Goal: Transaction & Acquisition: Purchase product/service

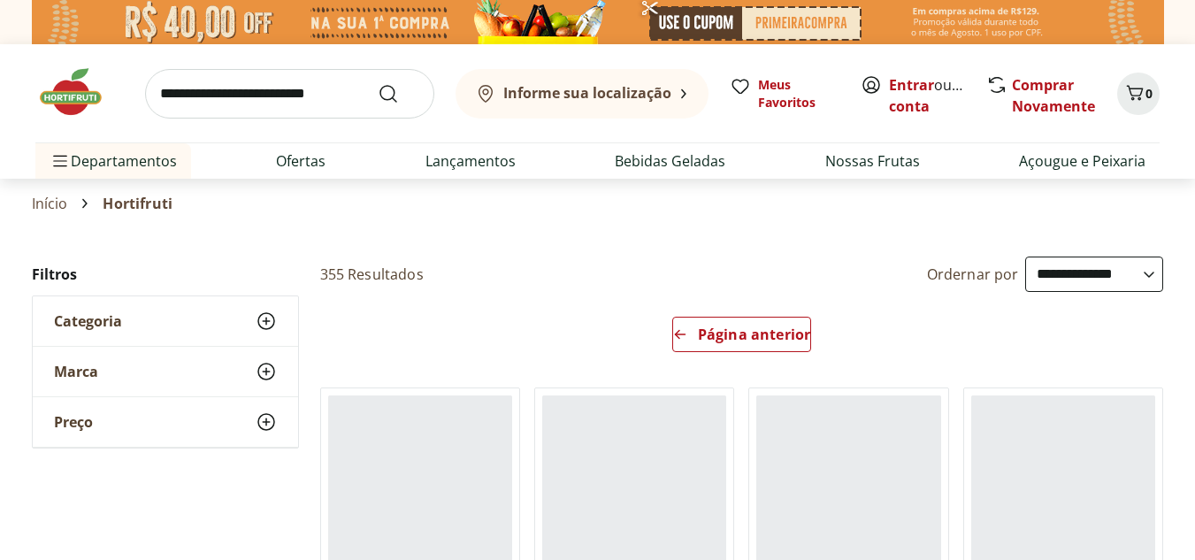
select select "**********"
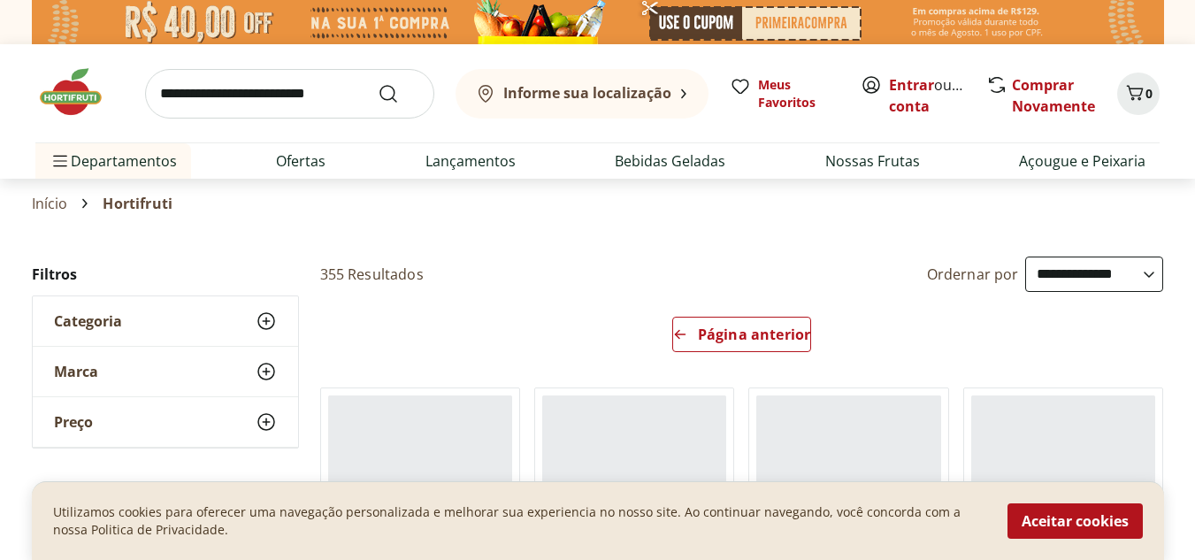
click at [264, 80] on input "search" at bounding box center [289, 94] width 289 height 50
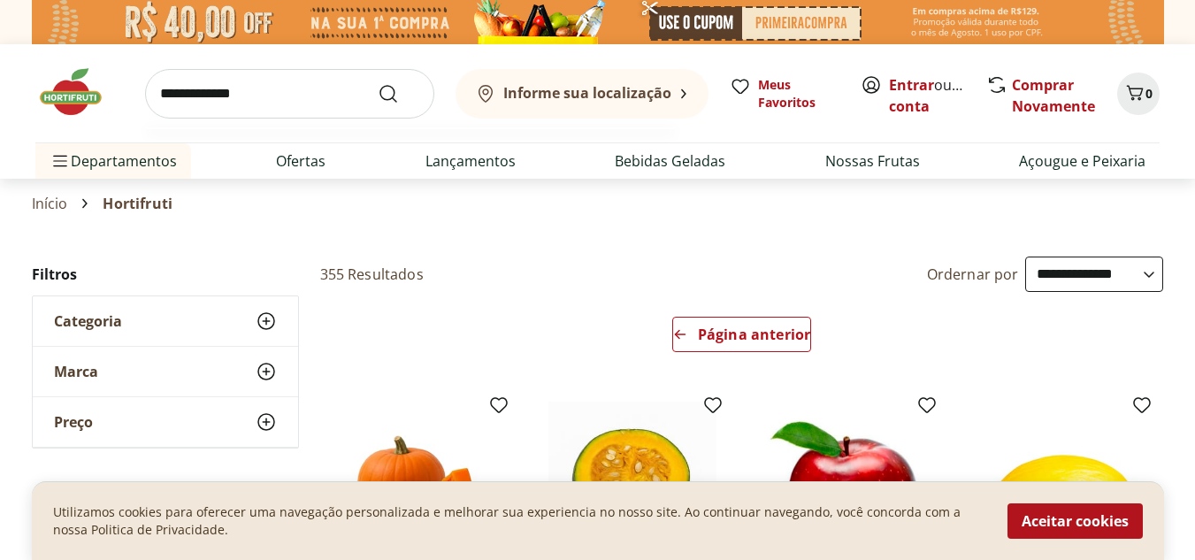
type input "**********"
click at [378, 83] on button "Submit Search" at bounding box center [399, 93] width 42 height 21
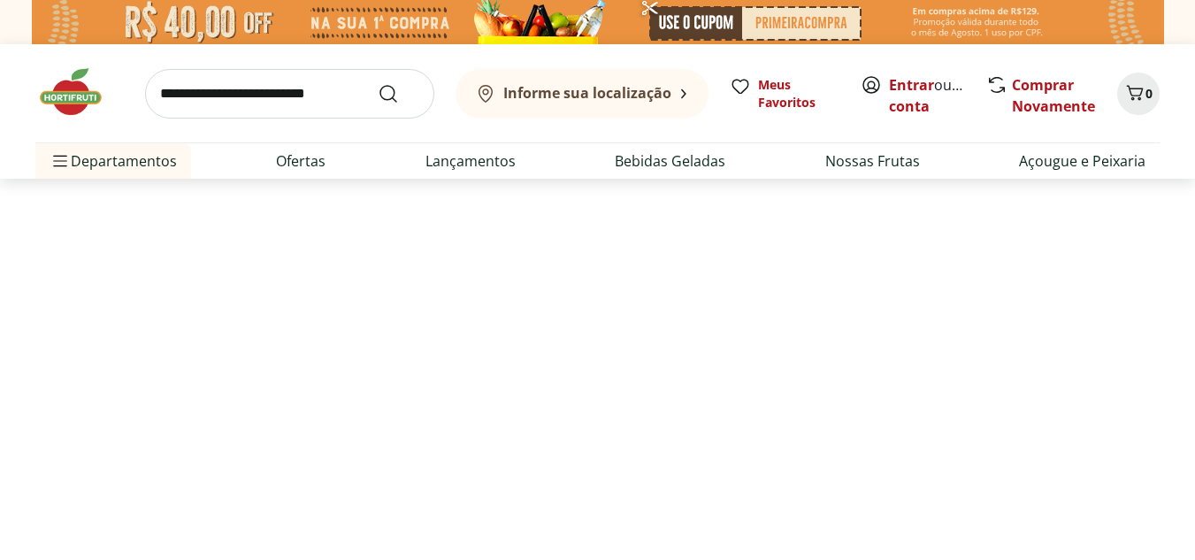
select select "**********"
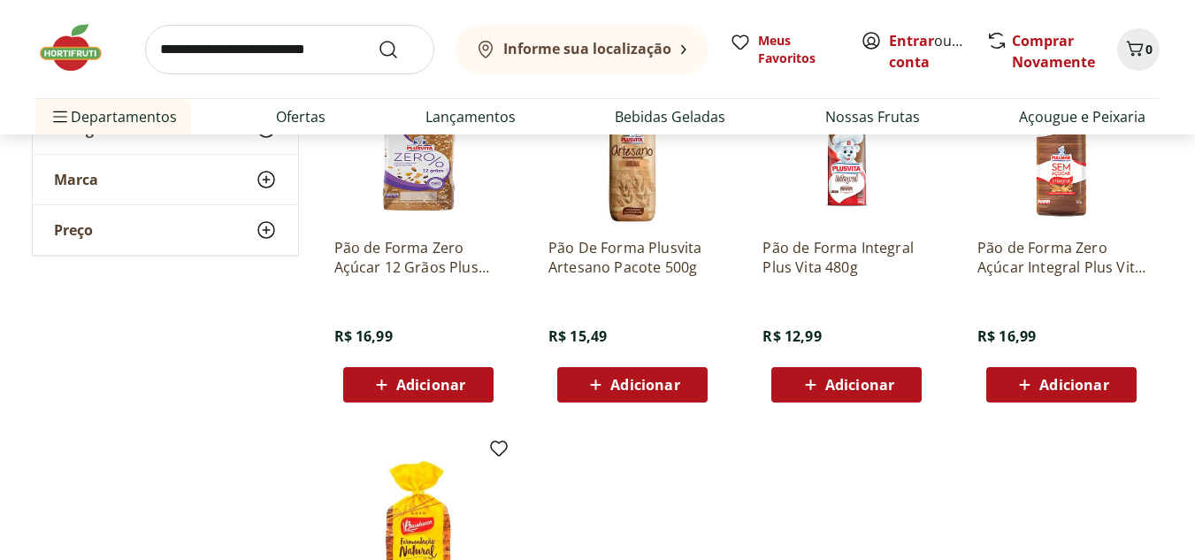
scroll to position [619, 0]
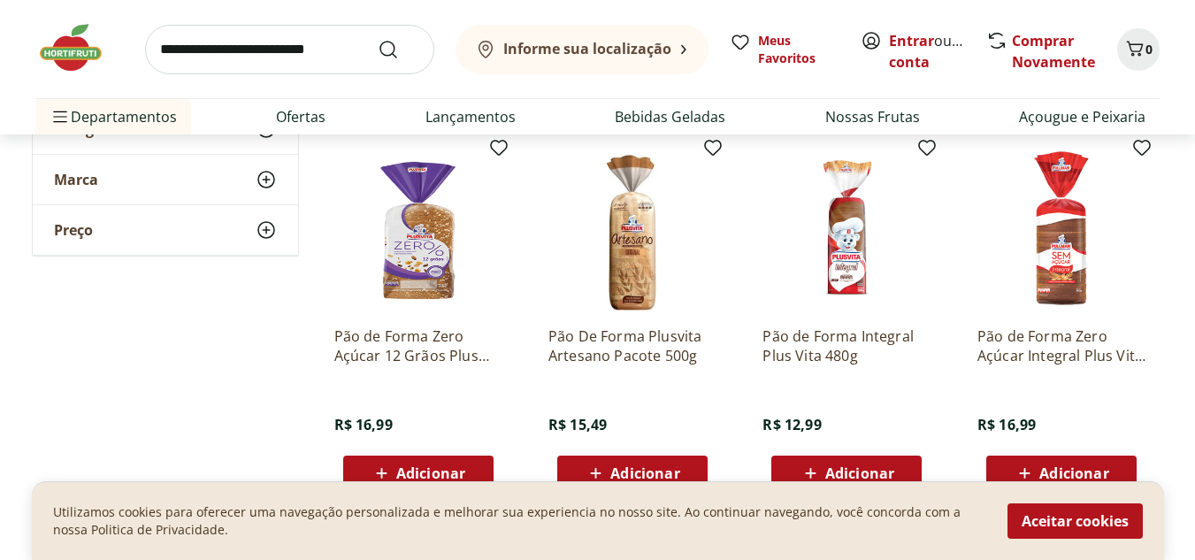
click at [474, 356] on p "Pão de Forma Zero Açúcar 12 Grãos Plus Vita 350g" at bounding box center [418, 345] width 168 height 39
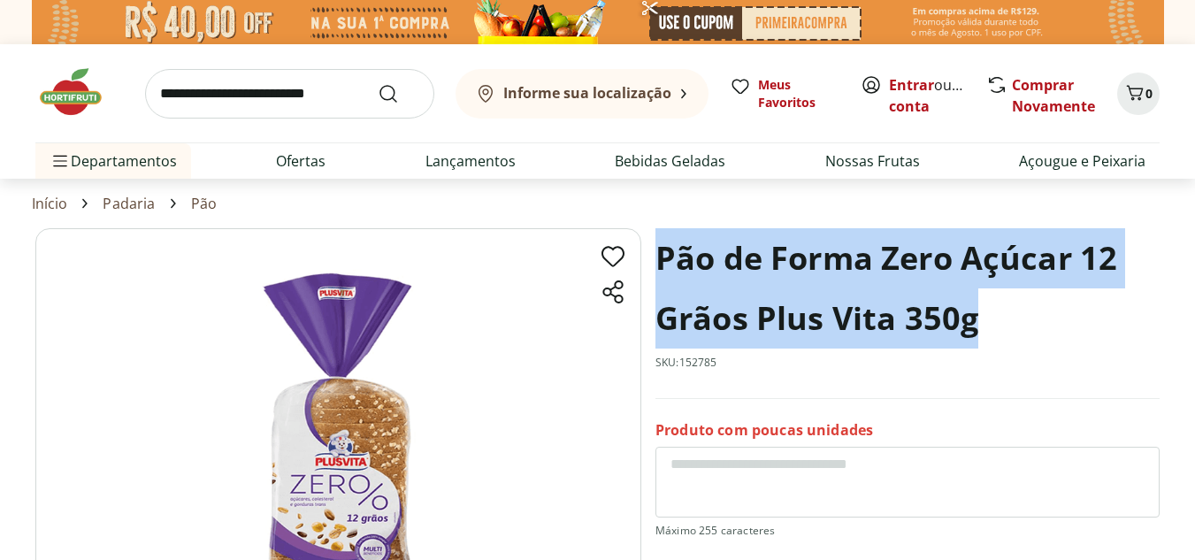
drag, startPoint x: 659, startPoint y: 255, endPoint x: 1015, endPoint y: 323, distance: 362.1
click at [1015, 323] on section "Pão de Forma Zero Açúcar 12 Grãos Plus Vita 350g SKU: 152785 Produto com poucas…" at bounding box center [597, 493] width 1124 height 530
copy h1 "Pão de Forma Zero Açúcar 12 Grãos Plus Vita 350g"
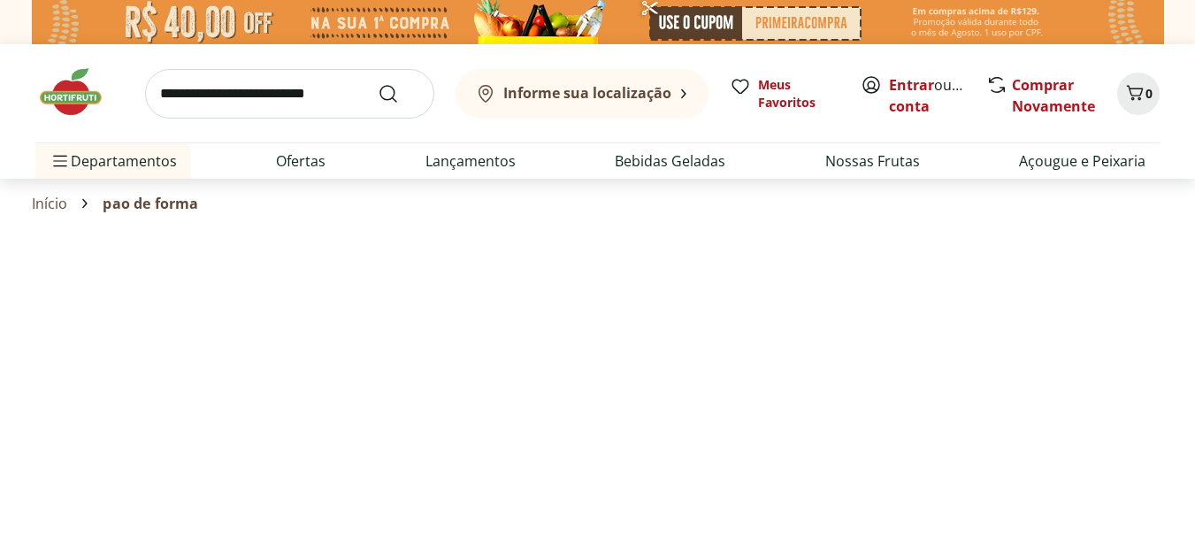
scroll to position [619, 0]
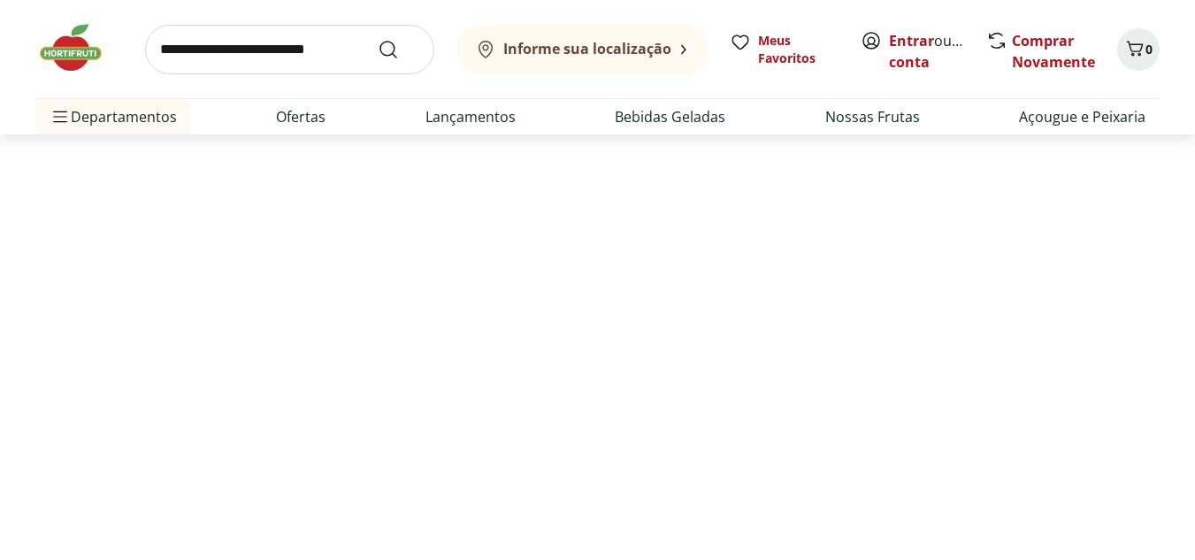
select select "**********"
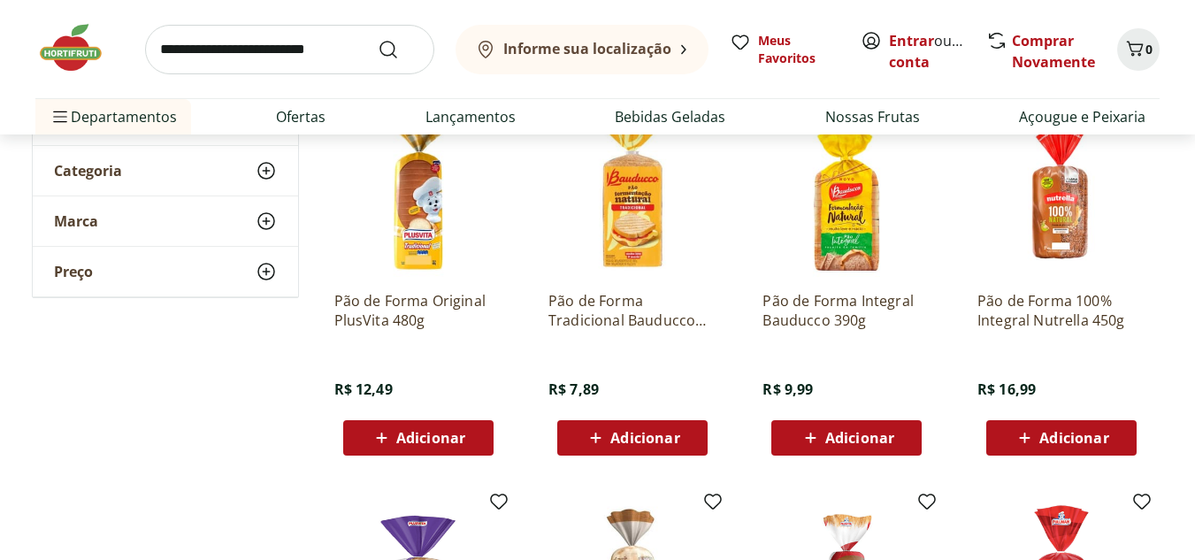
scroll to position [177, 0]
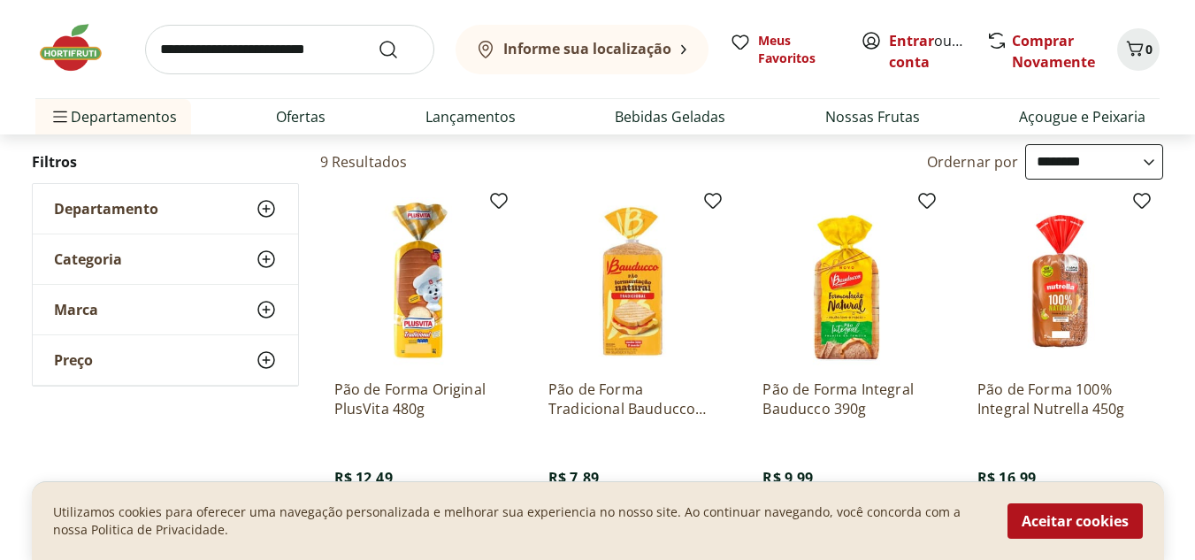
click at [320, 52] on input "search" at bounding box center [289, 50] width 289 height 50
type input "**********"
click at [378, 39] on button "Submit Search" at bounding box center [399, 49] width 42 height 21
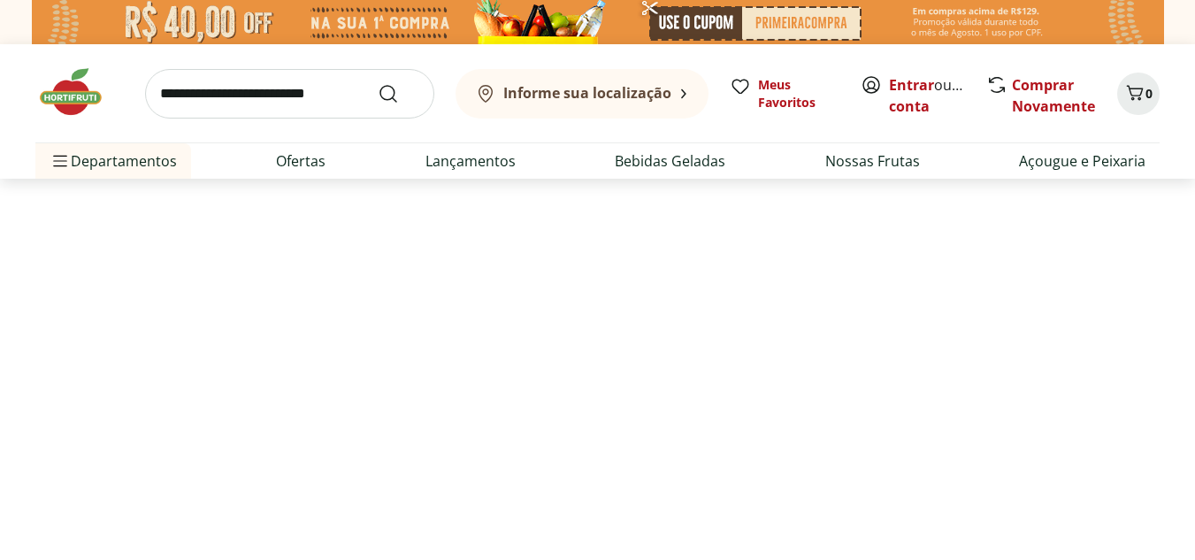
select select "**********"
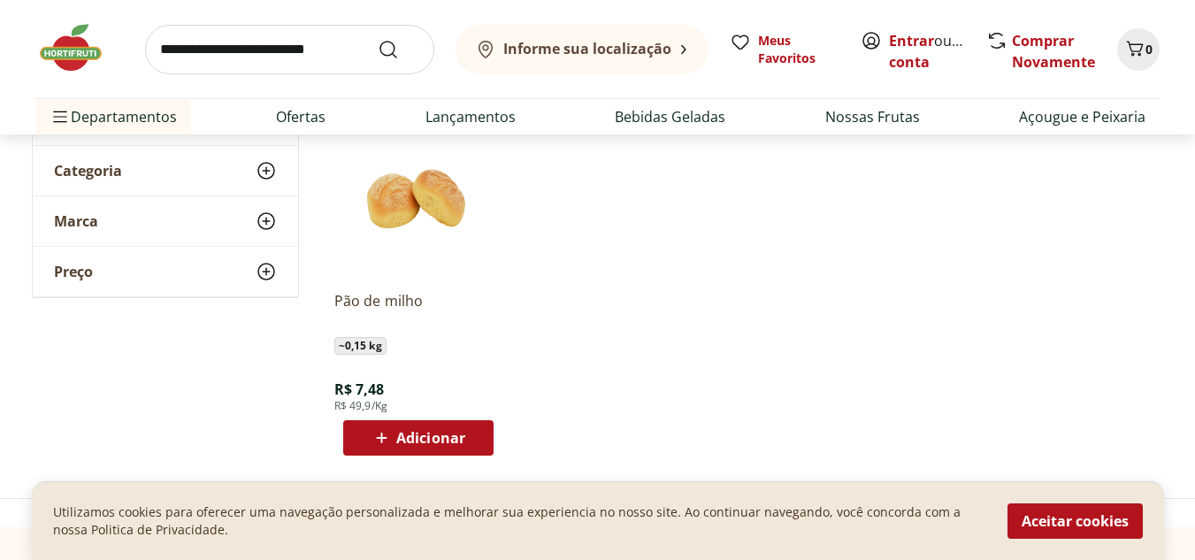
scroll to position [177, 0]
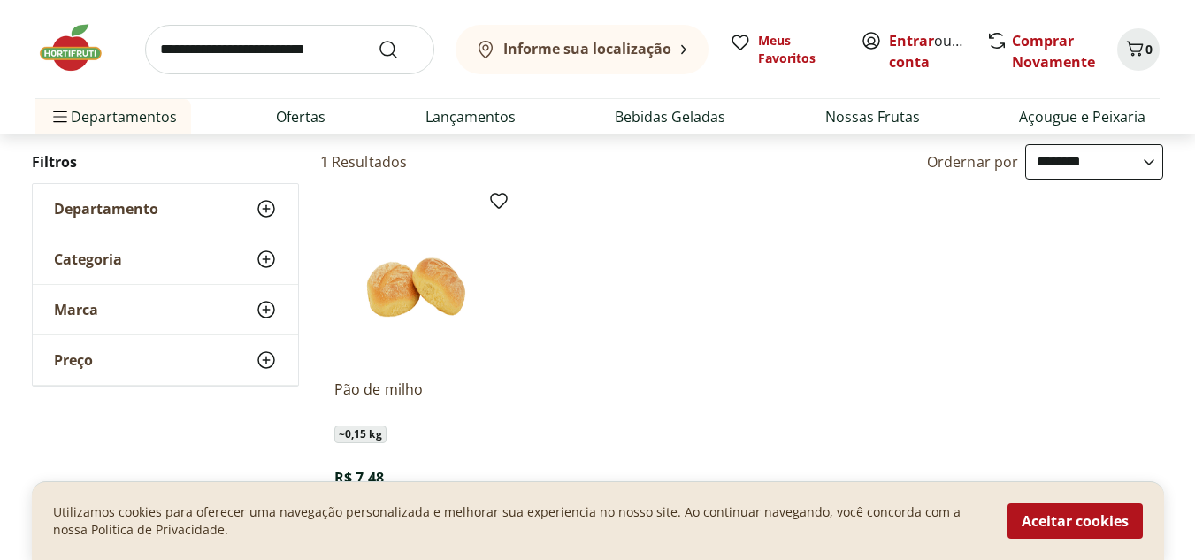
click at [317, 65] on input "search" at bounding box center [289, 50] width 289 height 50
type input "**********"
click at [378, 39] on button "Submit Search" at bounding box center [399, 49] width 42 height 21
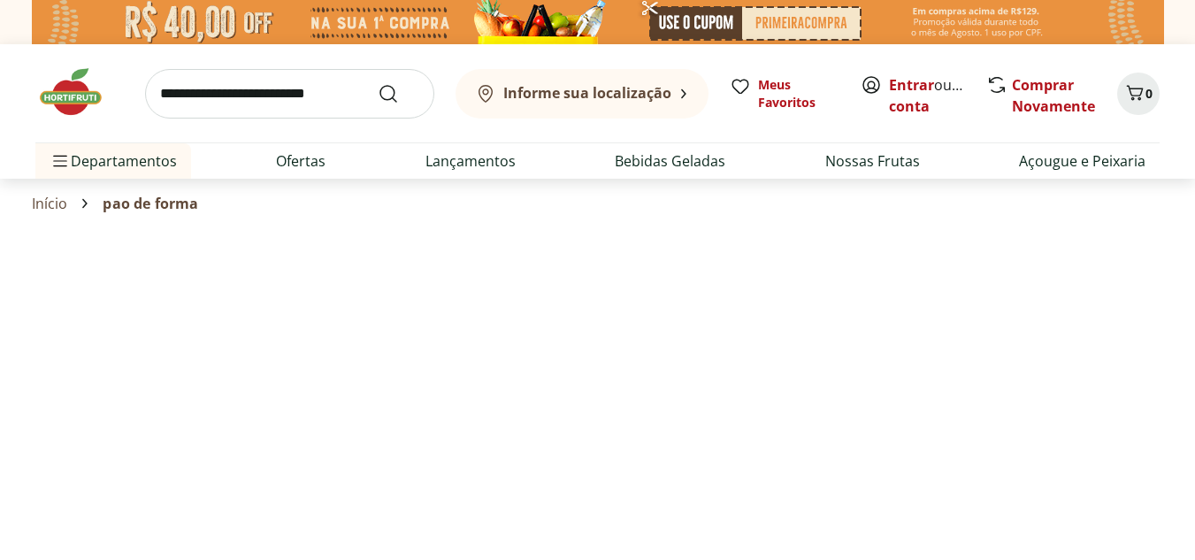
select select "**********"
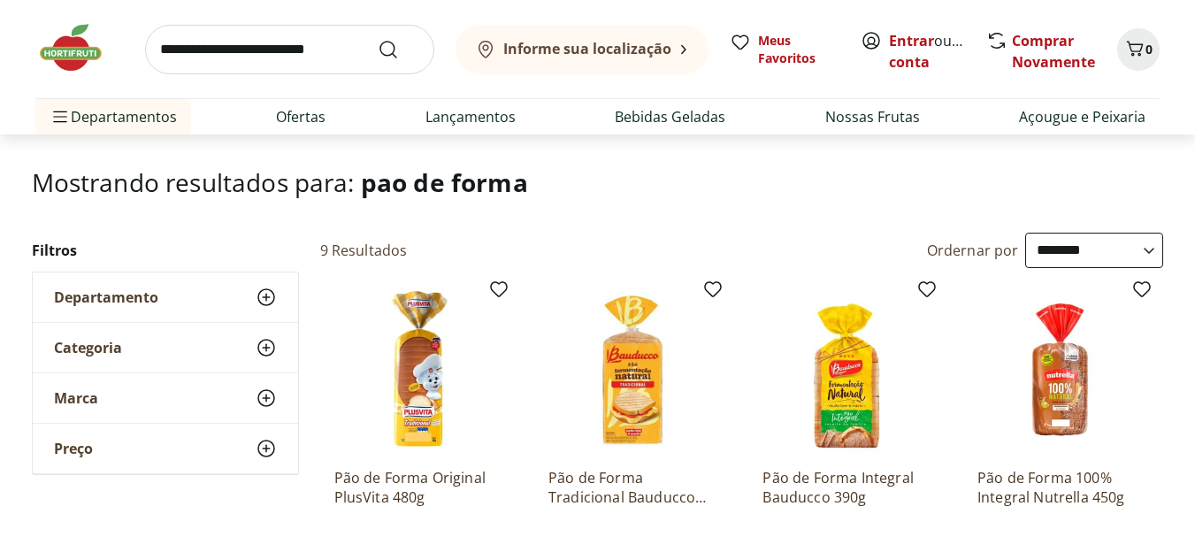
scroll to position [177, 0]
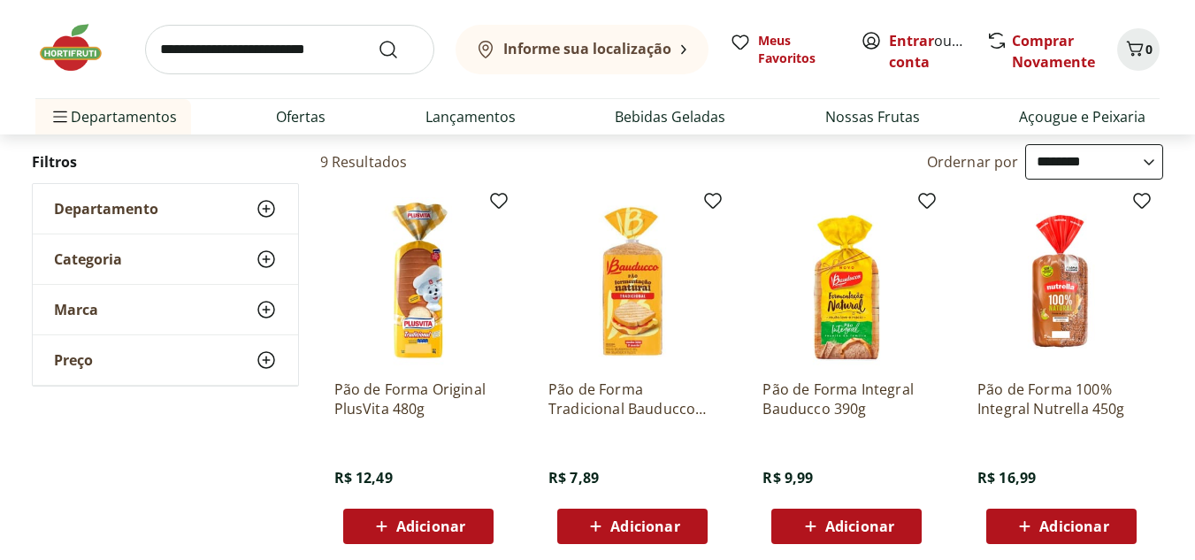
click at [336, 385] on p "Pão de Forma Original PlusVita 480g" at bounding box center [418, 399] width 168 height 39
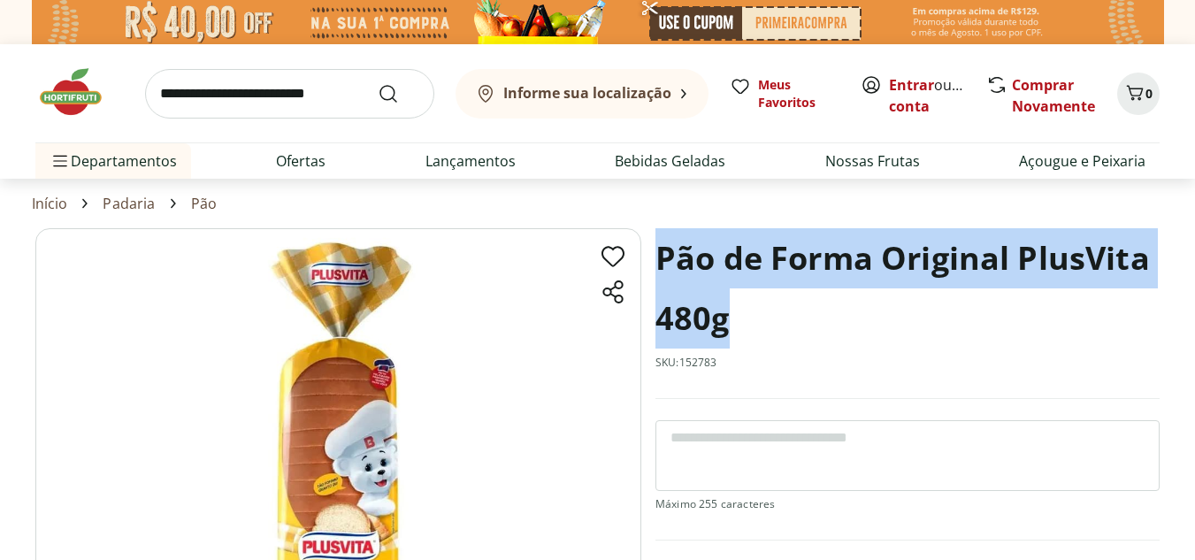
drag, startPoint x: 658, startPoint y: 256, endPoint x: 790, endPoint y: 349, distance: 161.8
click at [790, 349] on div "Pão de Forma Original PlusVita 480g SKU: 152783" at bounding box center [908, 313] width 504 height 171
copy h1 "Pão de Forma Original PlusVita 480g"
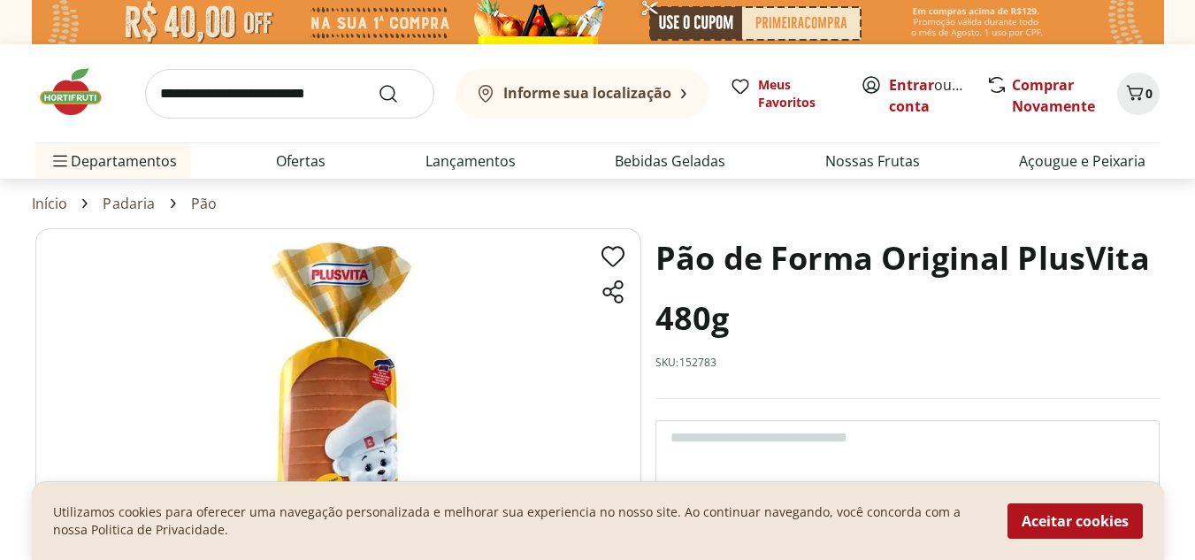
click at [58, 97] on img at bounding box center [79, 91] width 88 height 53
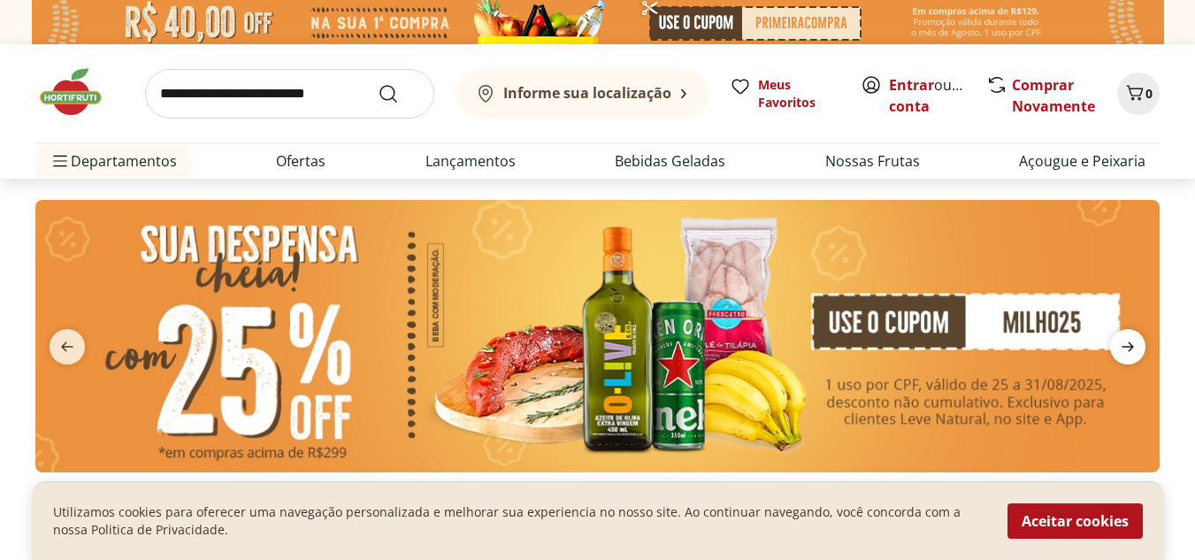
click at [1120, 342] on icon "next" at bounding box center [1127, 346] width 21 height 21
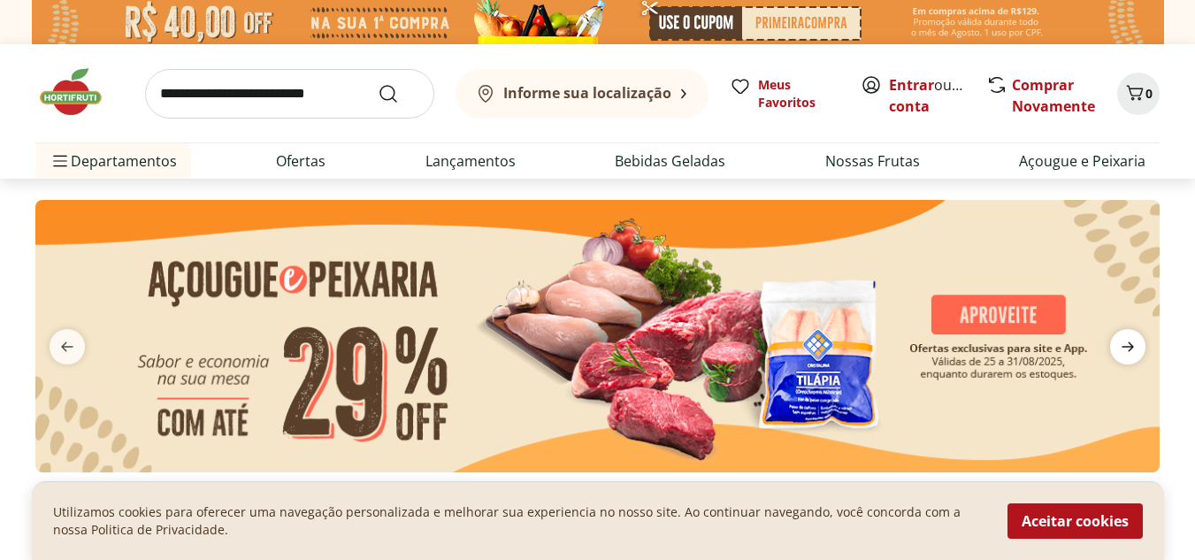
click at [1119, 341] on icon "next" at bounding box center [1127, 346] width 21 height 21
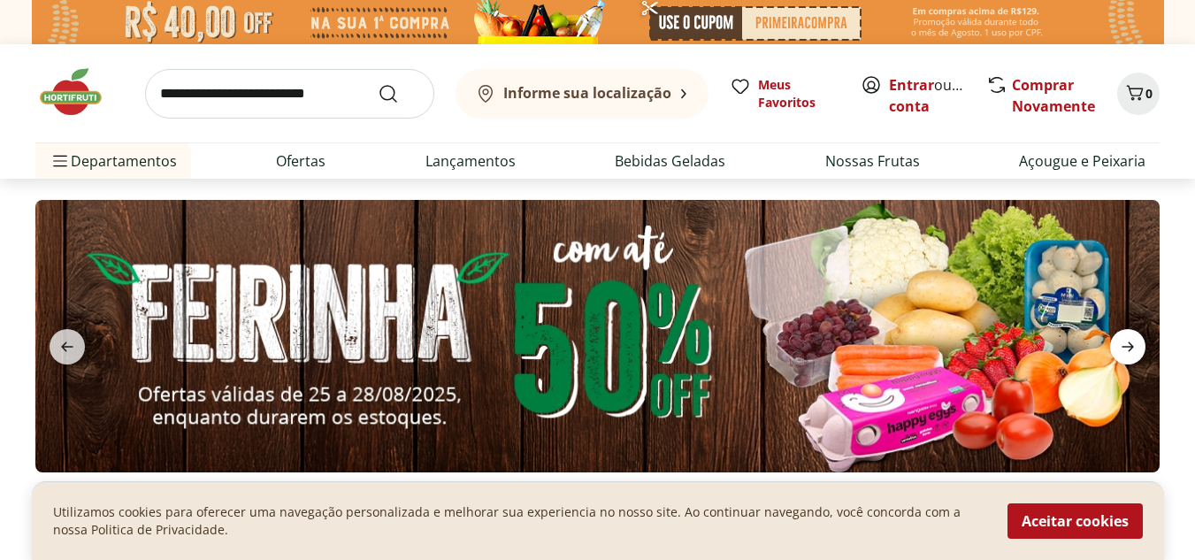
scroll to position [88, 0]
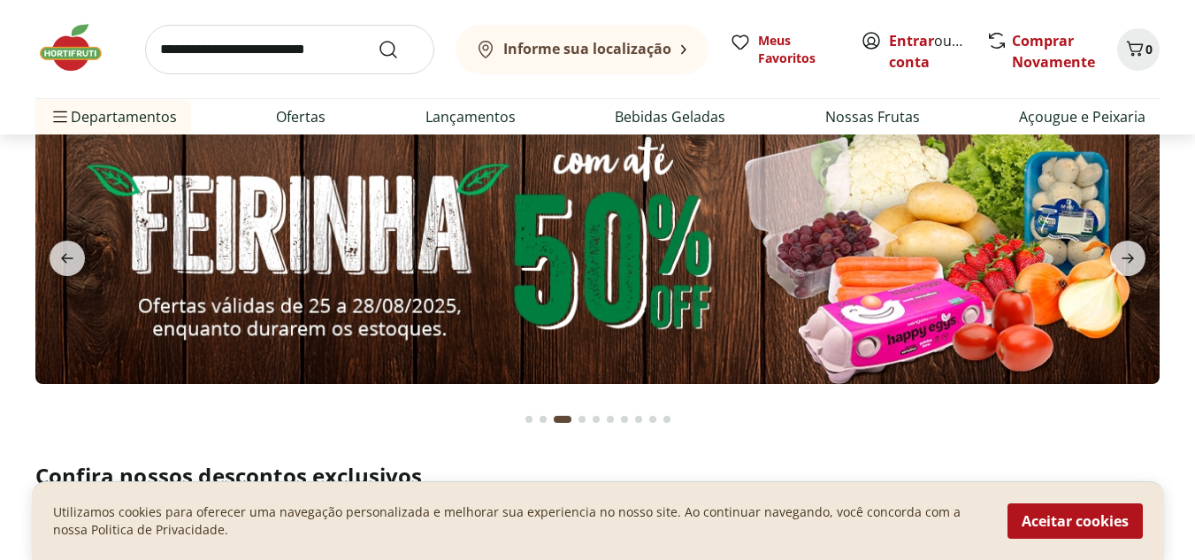
click at [871, 277] on img at bounding box center [597, 247] width 1124 height 272
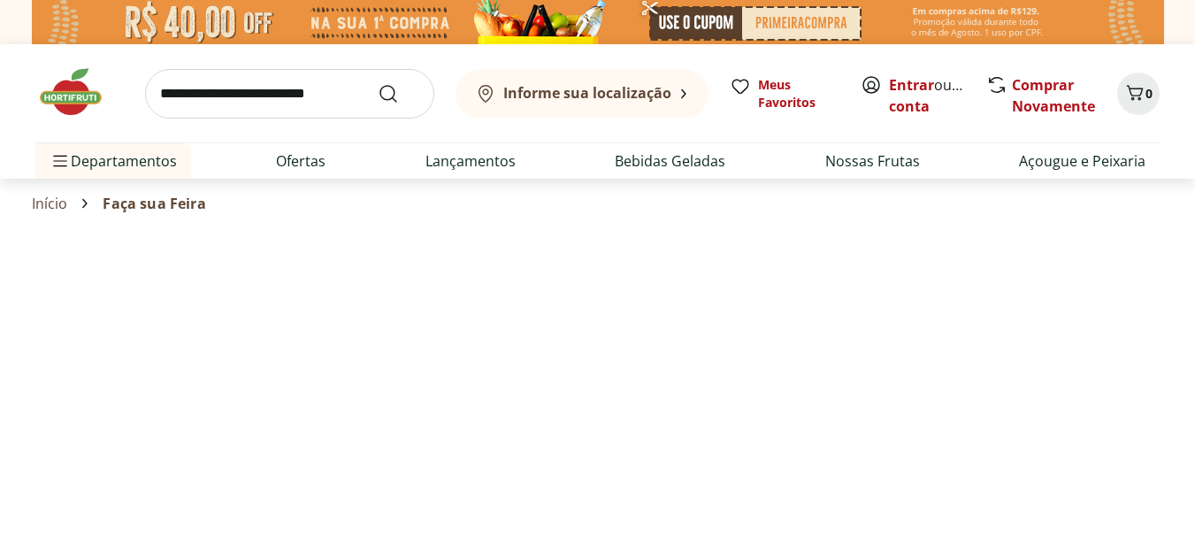
select select "**********"
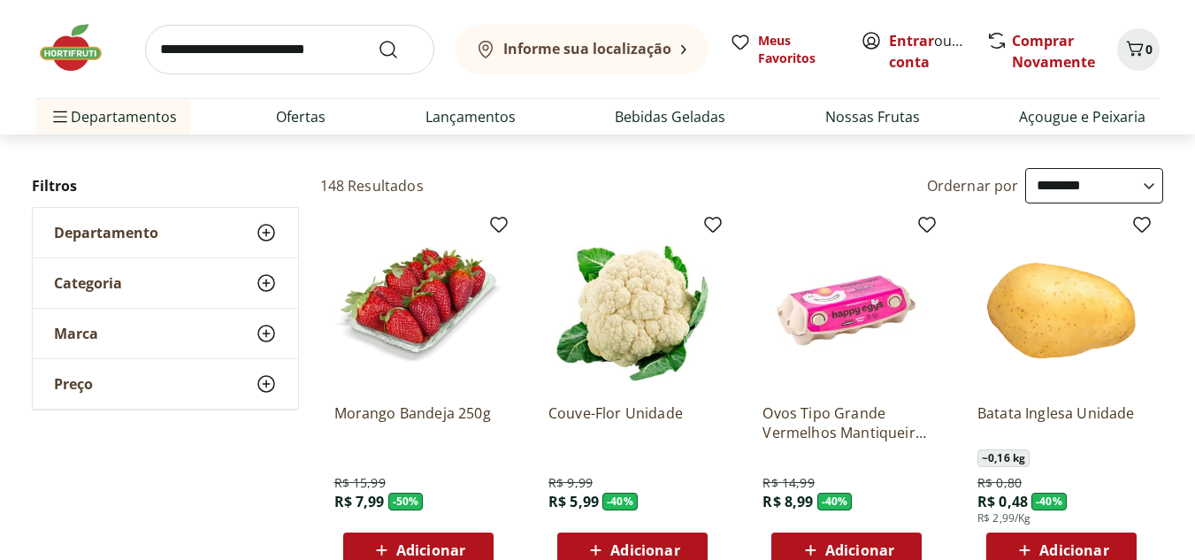
scroll to position [177, 0]
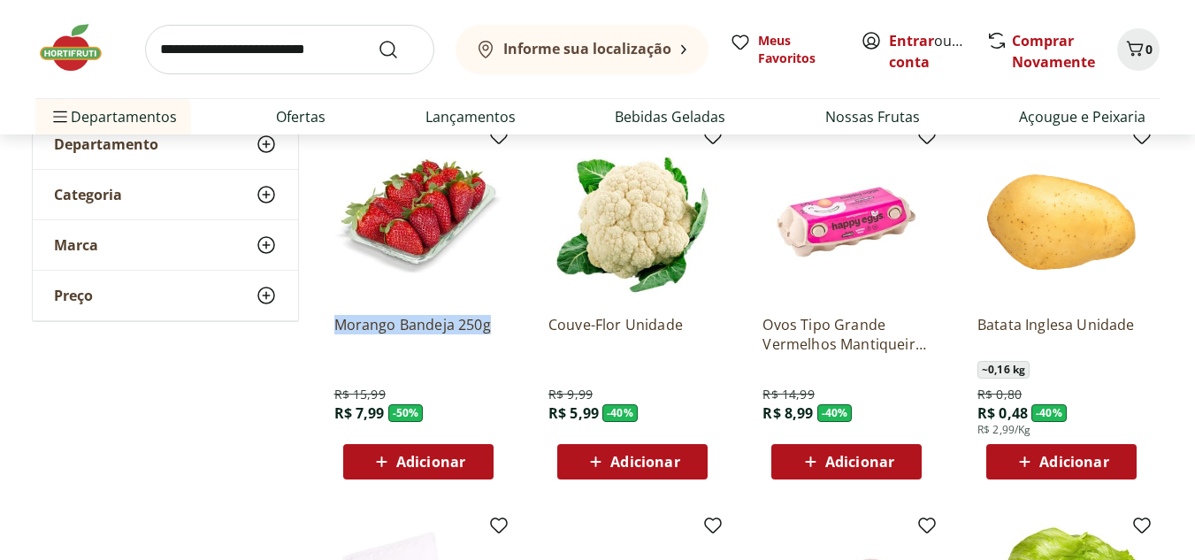
drag, startPoint x: 500, startPoint y: 331, endPoint x: 319, endPoint y: 326, distance: 181.4
copy p "Morango Bandeja 250g"
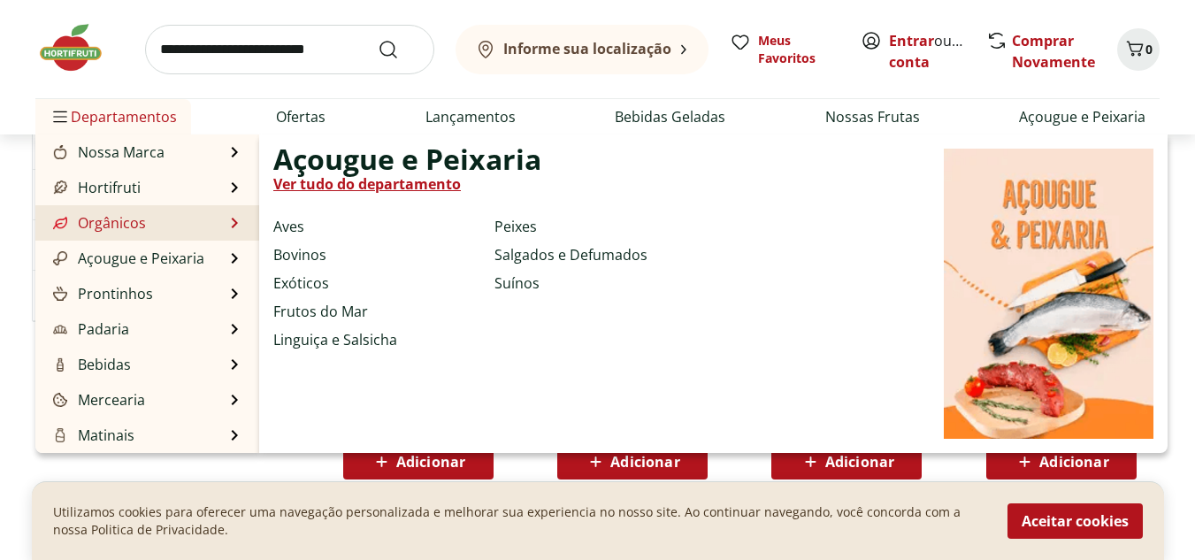
scroll to position [0, 0]
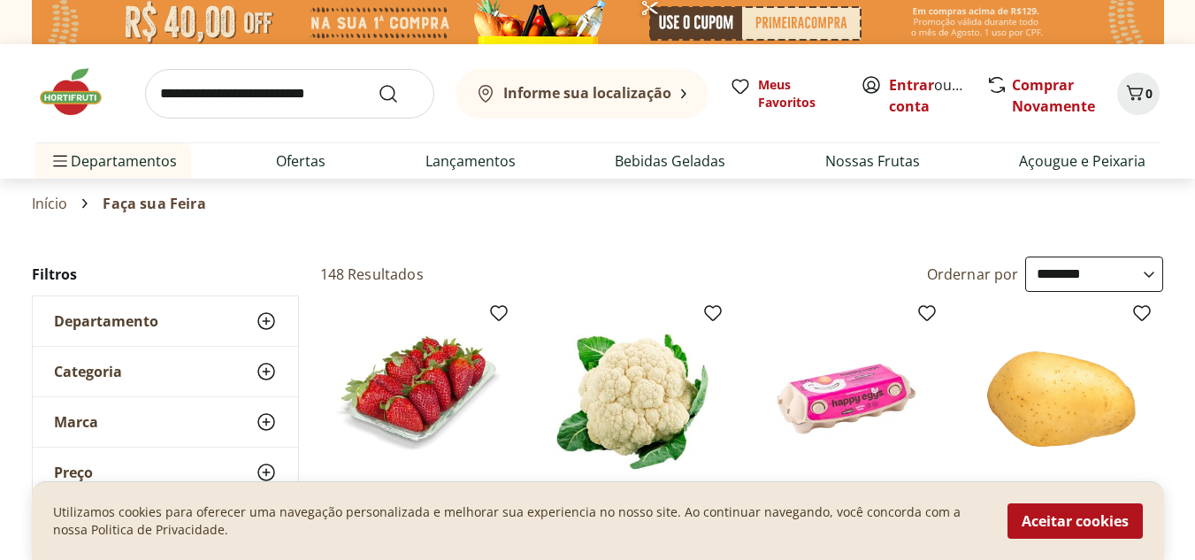
click at [84, 92] on img at bounding box center [79, 91] width 88 height 53
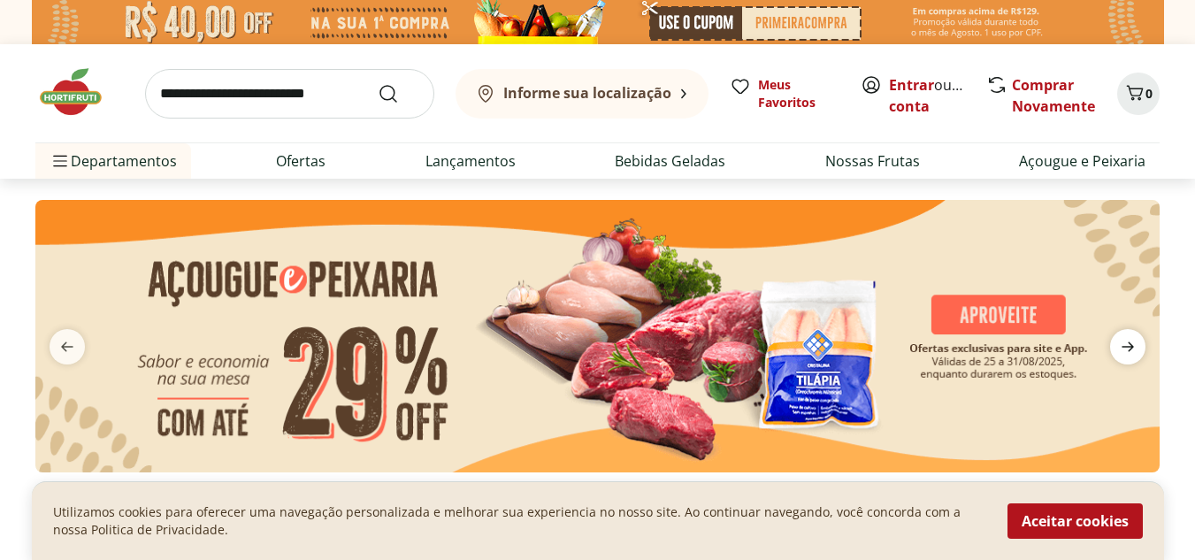
click at [1122, 342] on icon "next" at bounding box center [1127, 346] width 21 height 21
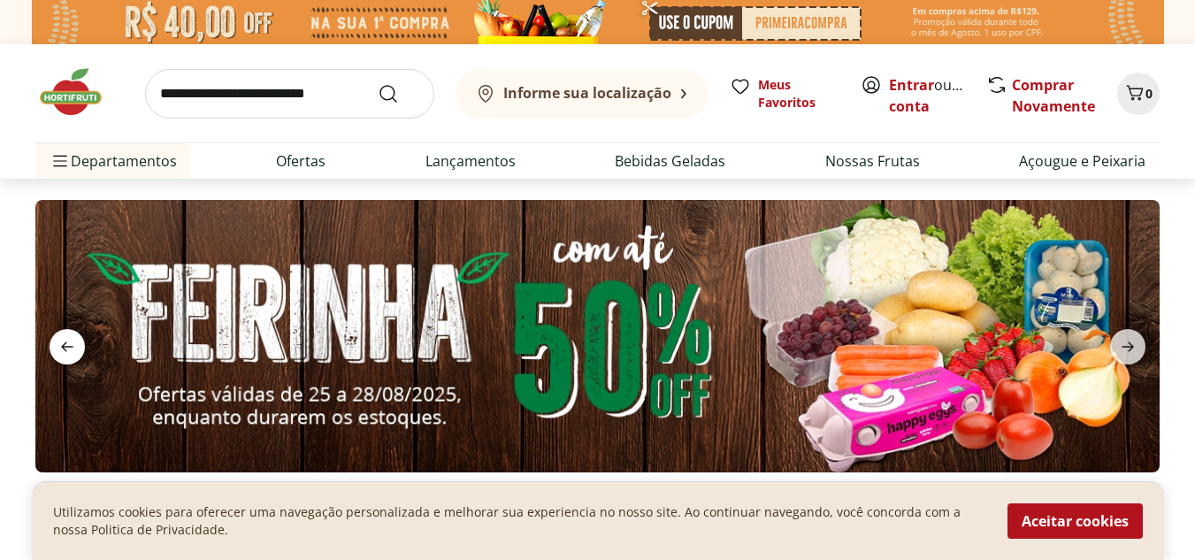
click at [52, 345] on span "previous" at bounding box center [67, 346] width 35 height 35
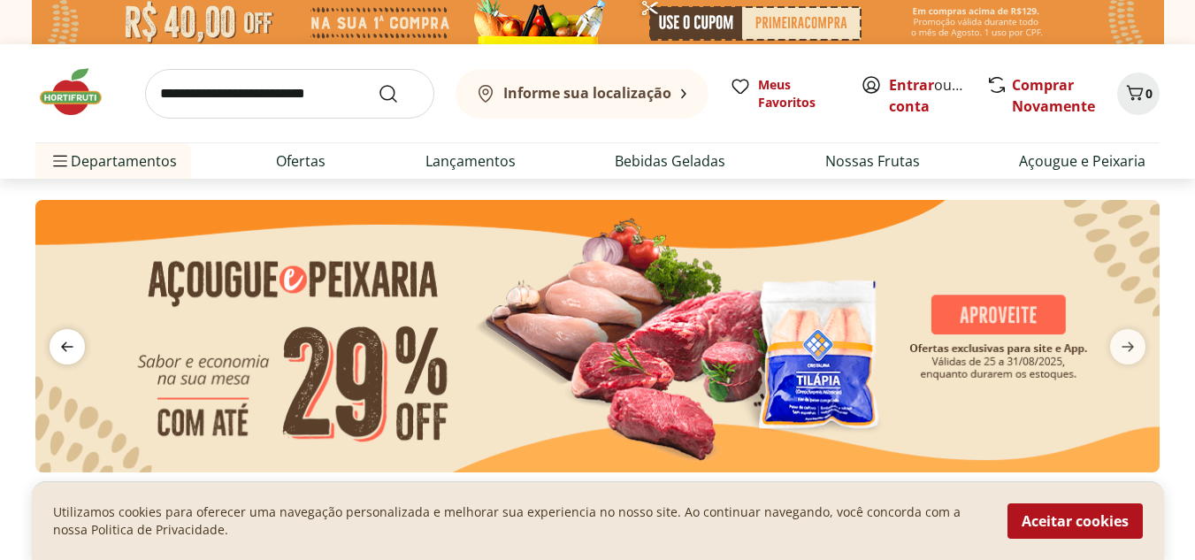
click at [55, 343] on span "previous" at bounding box center [67, 346] width 35 height 35
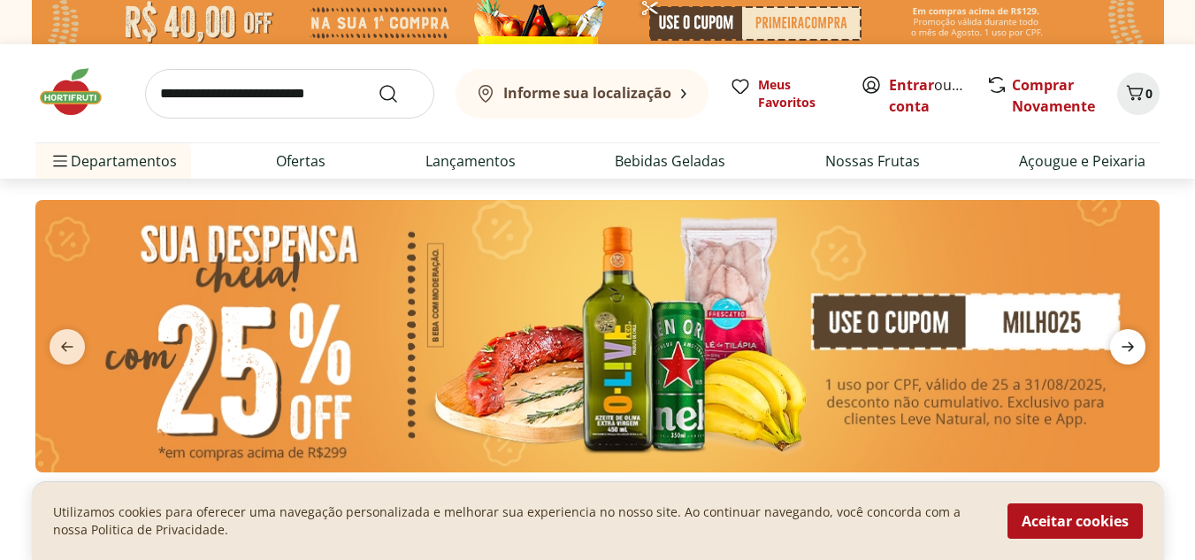
click at [1132, 336] on icon "next" at bounding box center [1127, 346] width 21 height 21
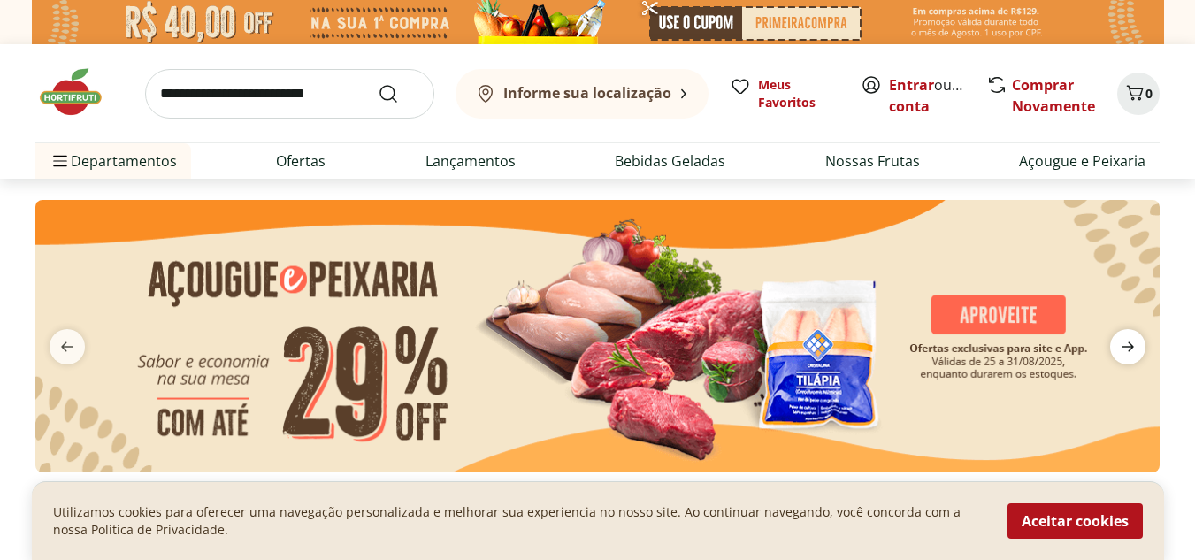
click at [1131, 339] on icon "next" at bounding box center [1127, 346] width 21 height 21
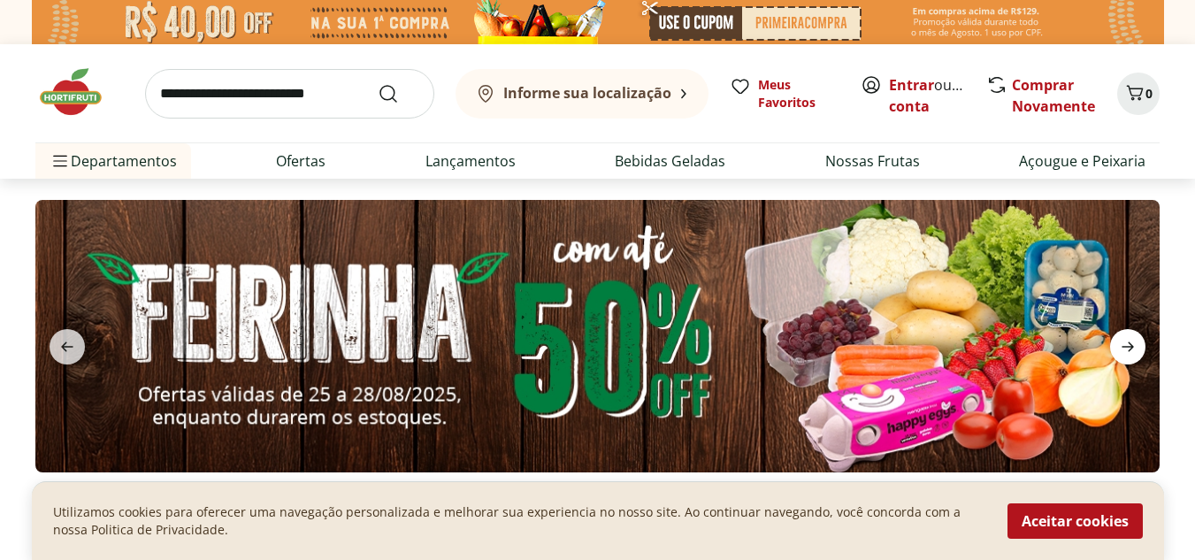
click at [1126, 342] on icon "next" at bounding box center [1127, 346] width 21 height 21
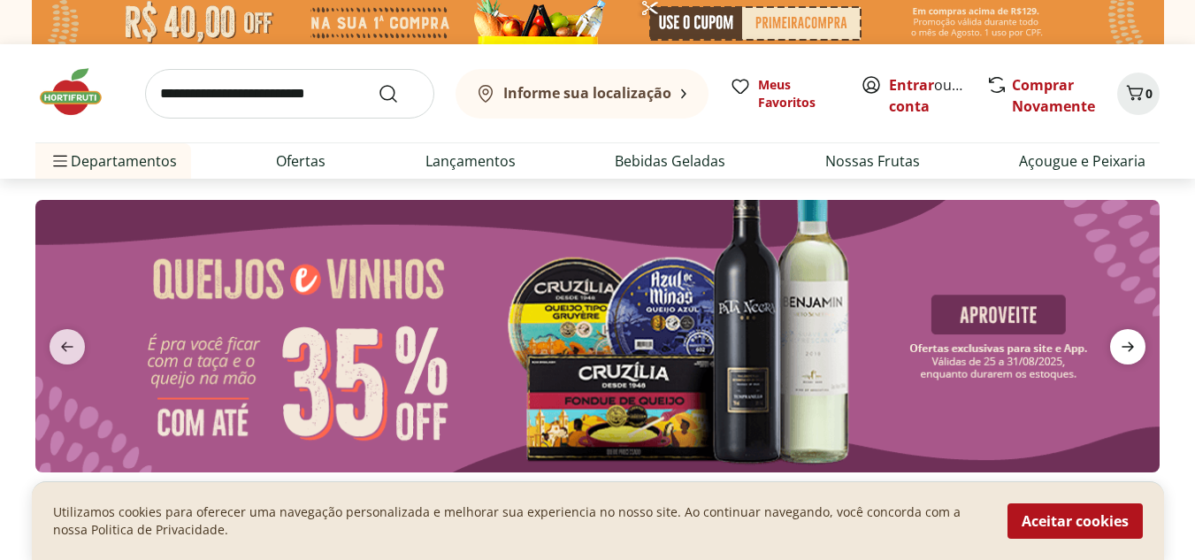
click at [1126, 342] on icon "next" at bounding box center [1127, 346] width 21 height 21
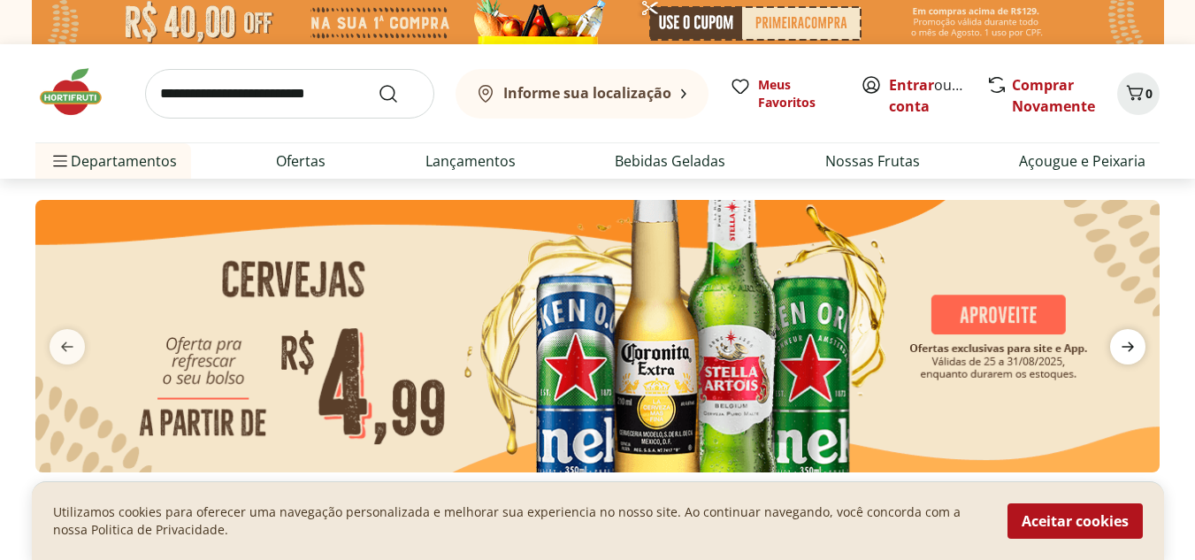
click at [1126, 342] on icon "next" at bounding box center [1127, 346] width 21 height 21
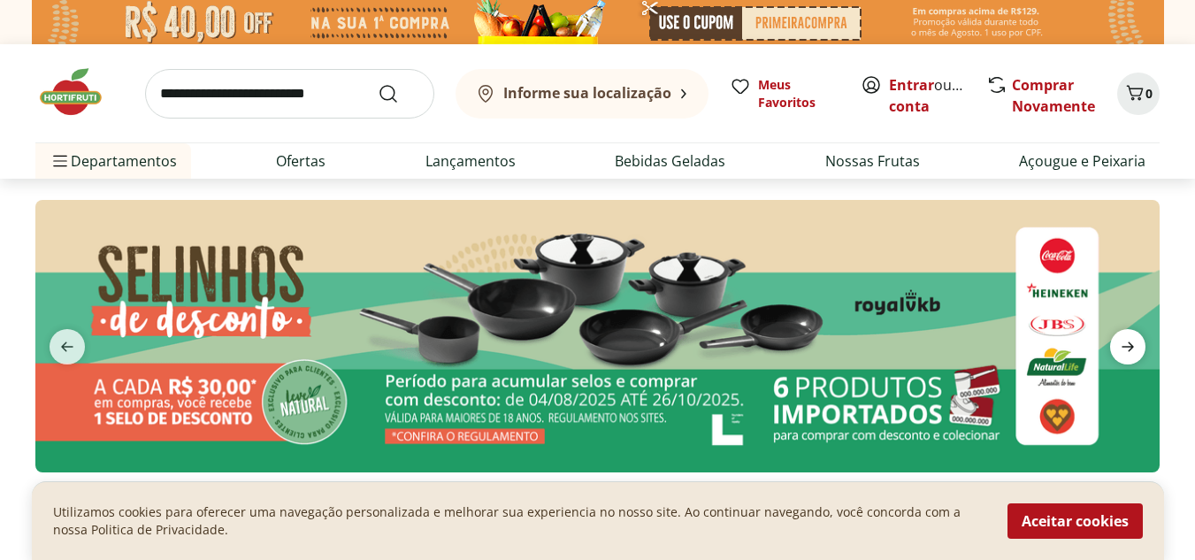
click at [1126, 342] on icon "next" at bounding box center [1127, 346] width 21 height 21
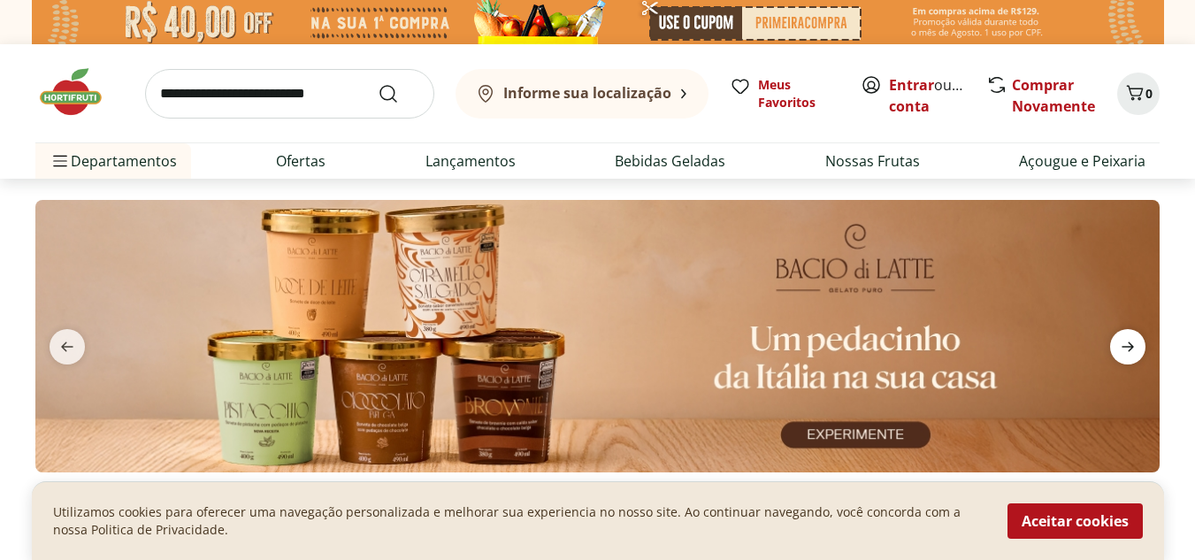
click at [1124, 343] on icon "next" at bounding box center [1127, 346] width 21 height 21
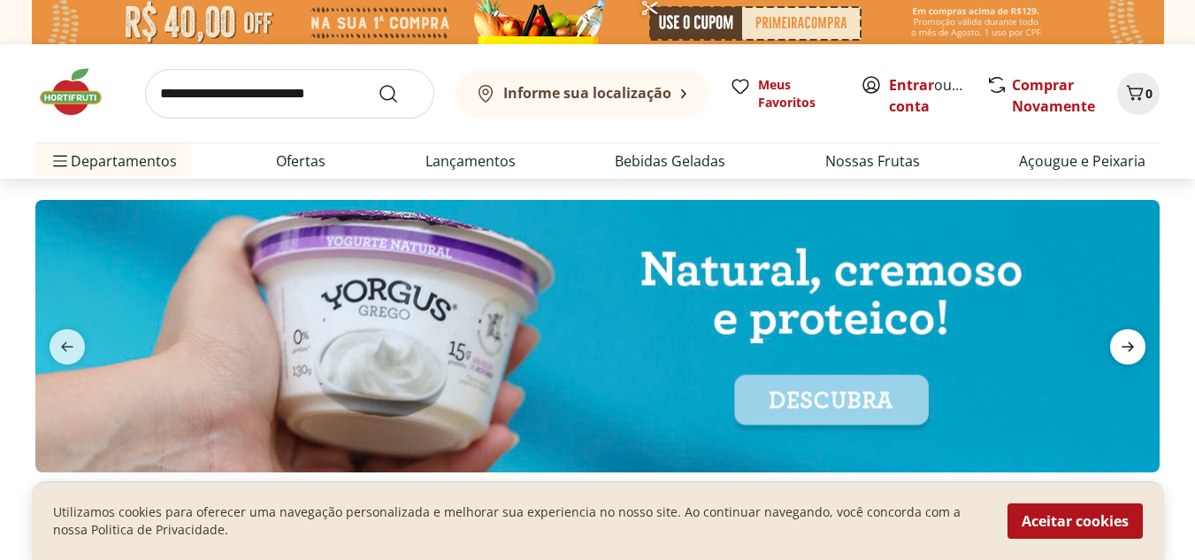
click at [1121, 346] on icon "next" at bounding box center [1127, 346] width 21 height 21
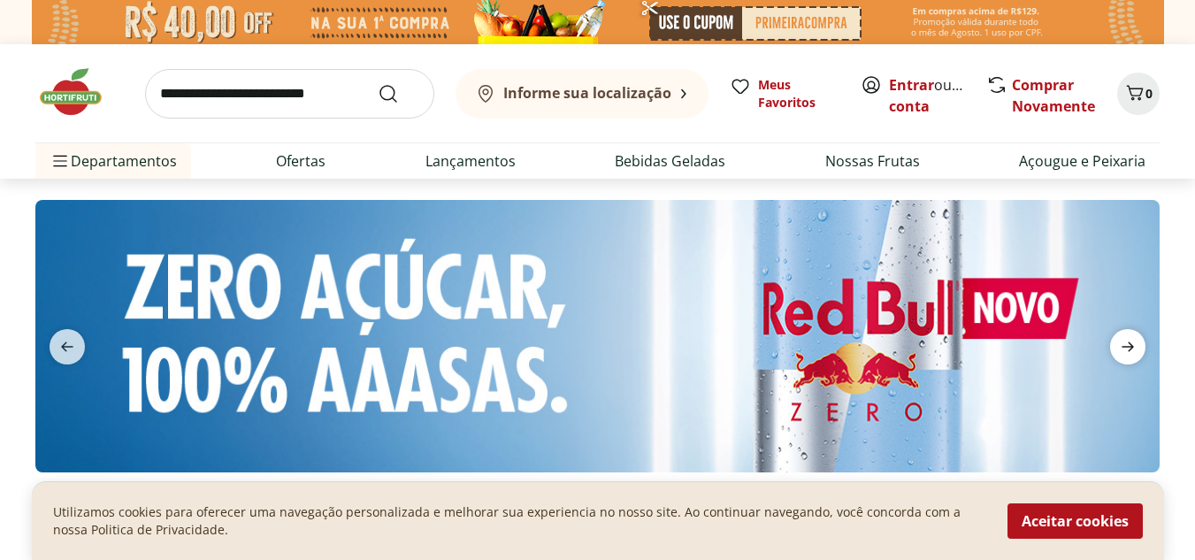
click at [1121, 346] on icon "next" at bounding box center [1127, 346] width 21 height 21
